Goal: Transaction & Acquisition: Obtain resource

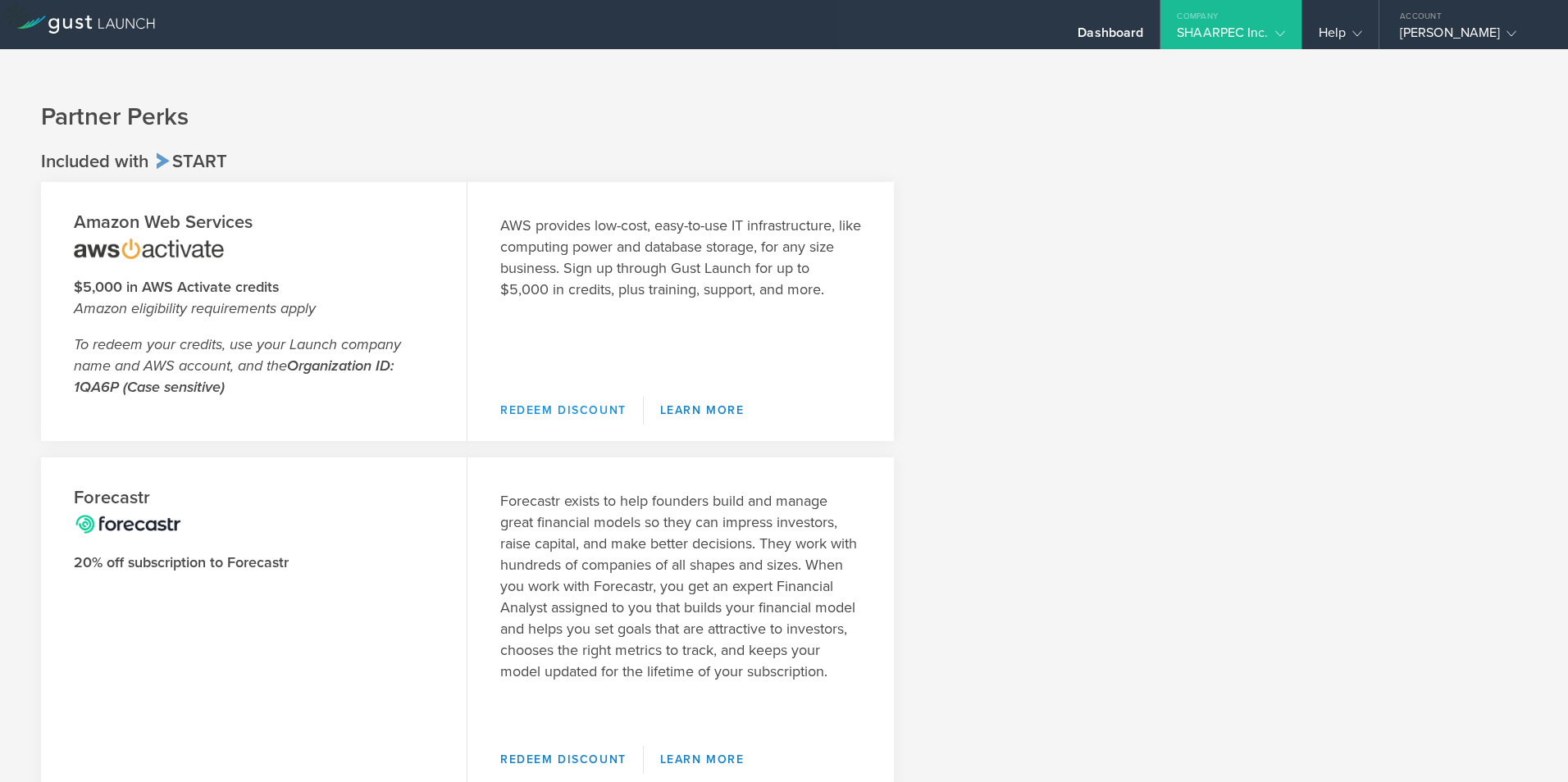
click at [564, 397] on link "Redeem Discount" at bounding box center [571, 411] width 144 height 28
click at [551, 397] on link "Redeem Discount" at bounding box center [571, 411] width 144 height 28
click at [88, 356] on strong "Organization ID: 1QA6P (Case sensitive)" at bounding box center [234, 376] width 320 height 40
copy strong "1QA6P"
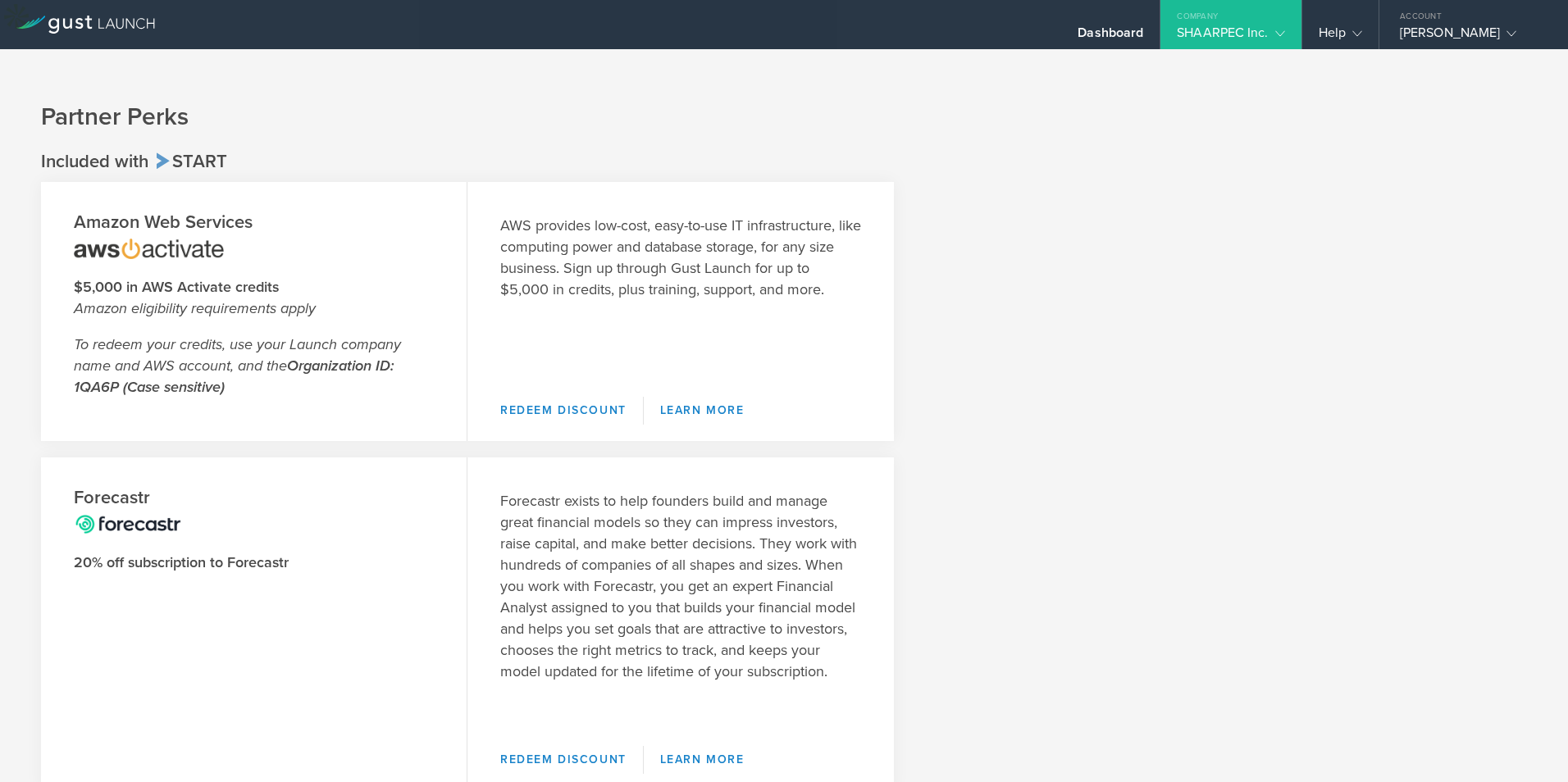
click at [274, 336] on em "To redeem your credits, use your Launch company name and AWS account, and the O…" at bounding box center [238, 365] width 328 height 60
drag, startPoint x: 74, startPoint y: 350, endPoint x: 117, endPoint y: 350, distance: 43.0
click at [117, 356] on strong "Organization ID: 1QA6P (Case sensitive)" at bounding box center [234, 376] width 320 height 40
copy strong "1QA6P"
